Goal: Task Accomplishment & Management: Use online tool/utility

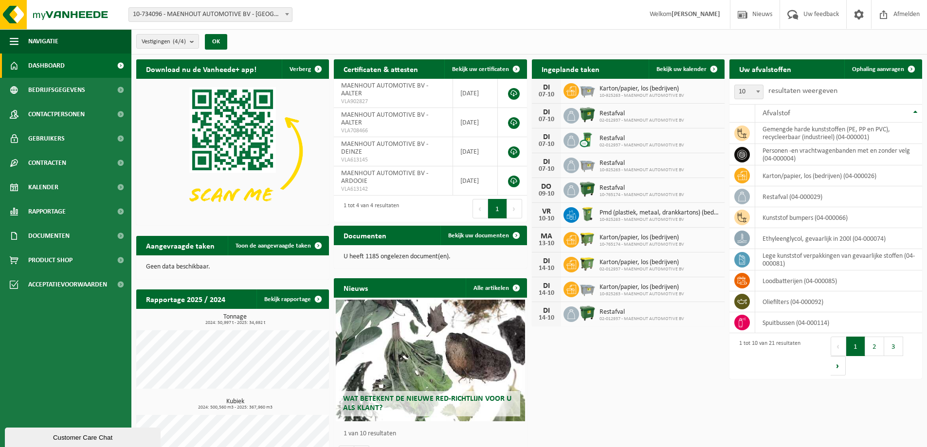
click at [205, 18] on span "10-734096 - MAENHOUT AUTOMOTIVE BV - [GEOGRAPHIC_DATA]" at bounding box center [210, 15] width 163 height 14
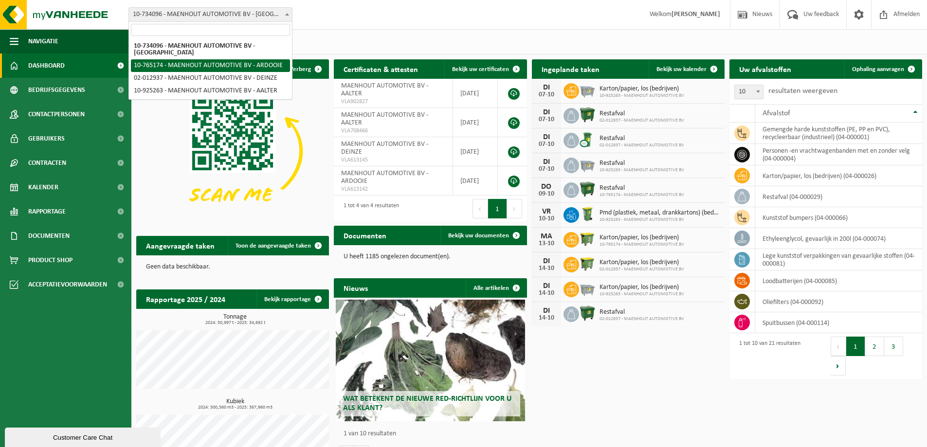
select select "12790"
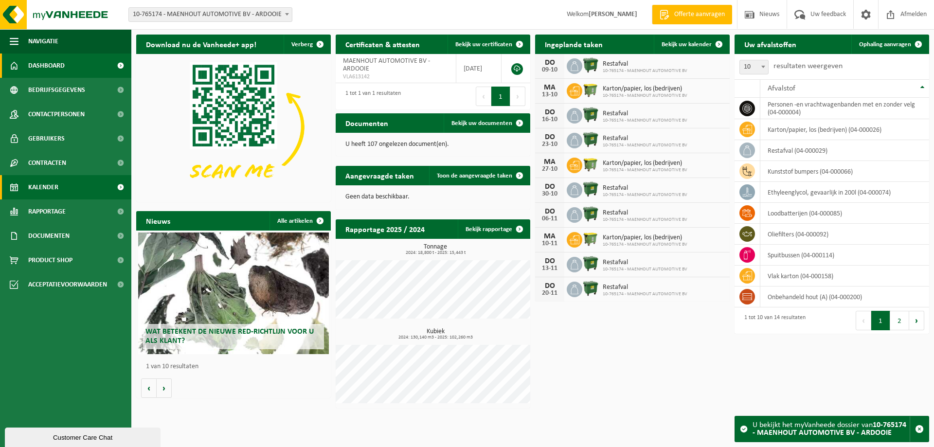
click at [44, 184] on span "Kalender" at bounding box center [43, 187] width 30 height 24
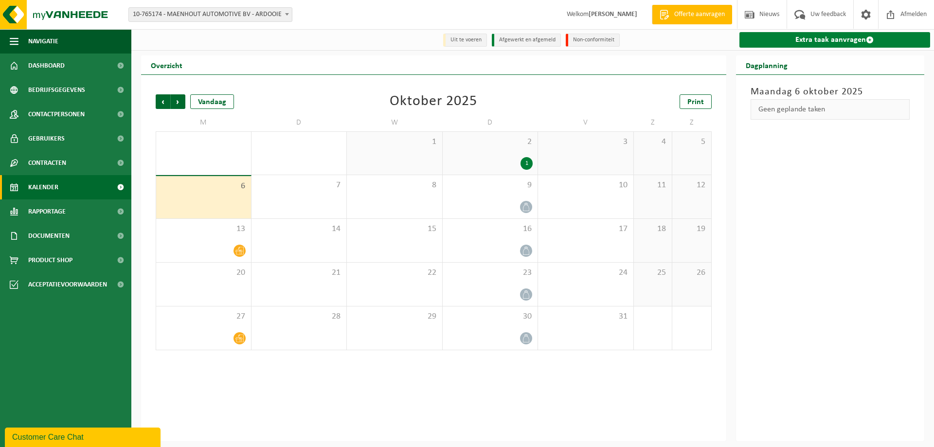
click at [826, 43] on link "Extra taak aanvragen" at bounding box center [835, 40] width 191 height 16
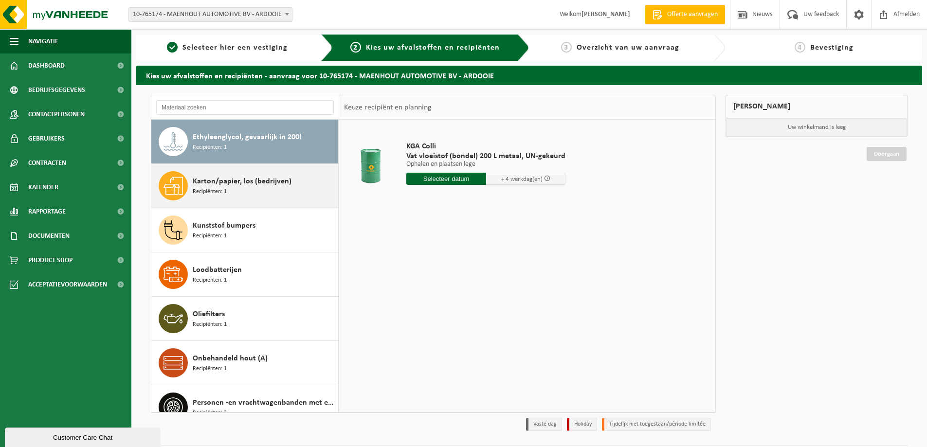
scroll to position [97, 0]
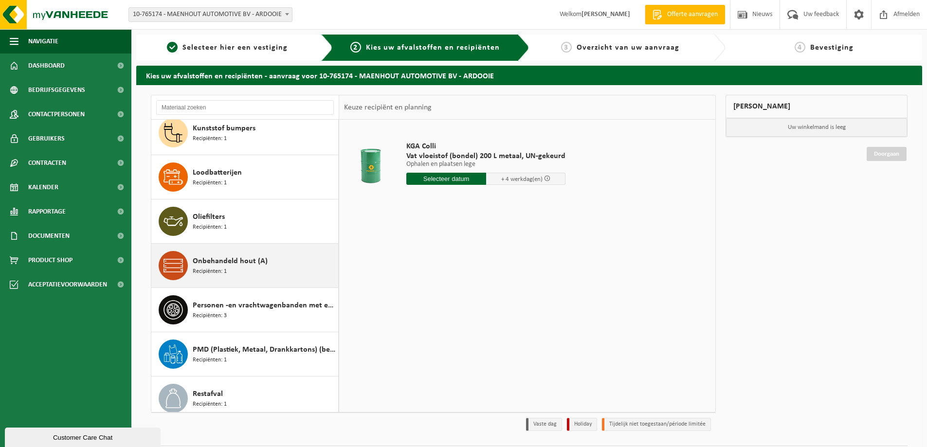
click at [236, 265] on span "Onbehandeld hout (A)" at bounding box center [230, 262] width 75 height 12
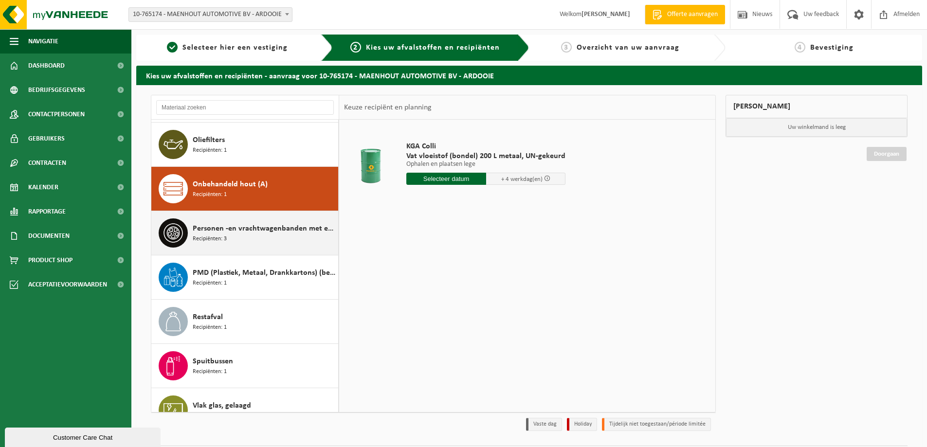
scroll to position [221, 0]
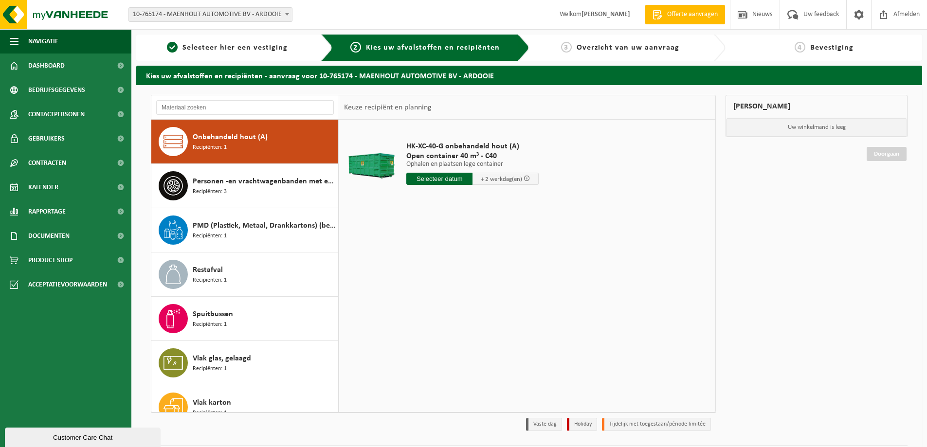
click at [441, 179] on input "text" at bounding box center [439, 179] width 66 height 12
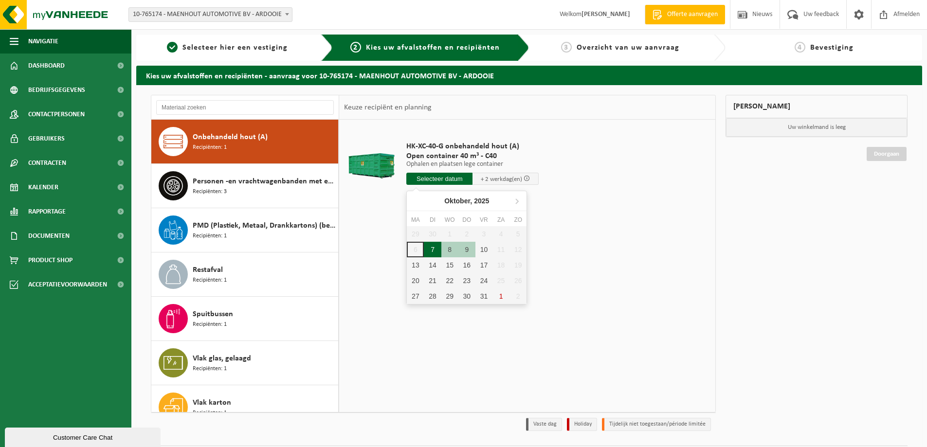
click at [435, 251] on div "7" at bounding box center [432, 250] width 17 height 16
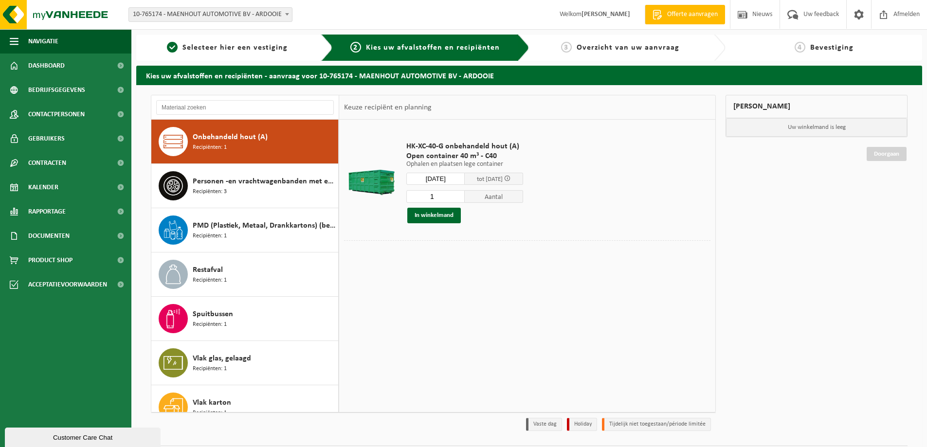
type input "Van 2025-10-07"
click at [443, 212] on button "In winkelmand" at bounding box center [434, 216] width 54 height 16
